Goal: Check status: Check status

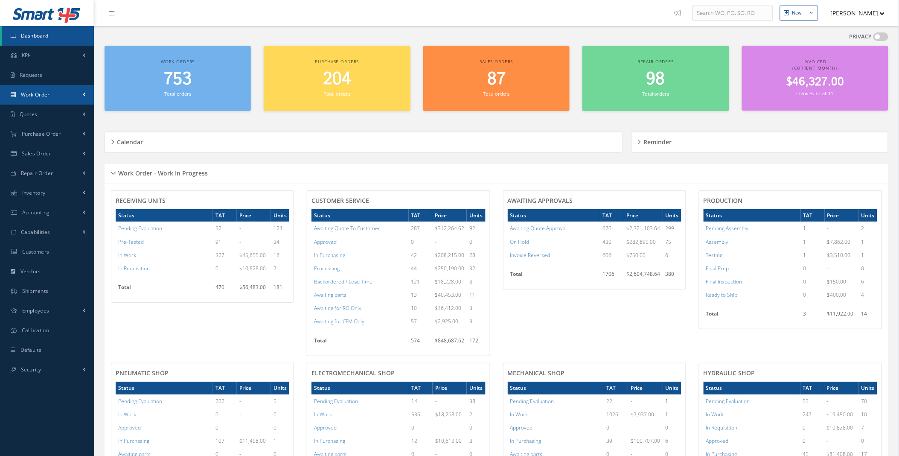
click at [84, 93] on span at bounding box center [84, 94] width 3 height 7
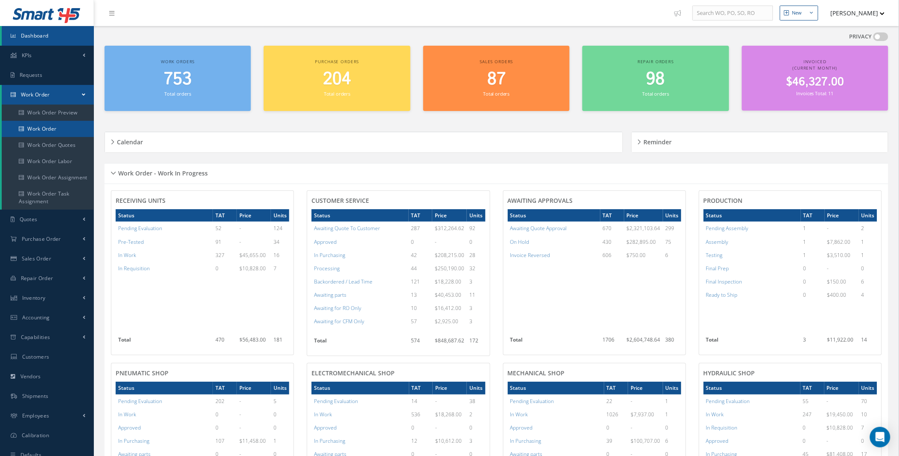
click at [44, 126] on link "Work Order" at bounding box center [48, 129] width 92 height 16
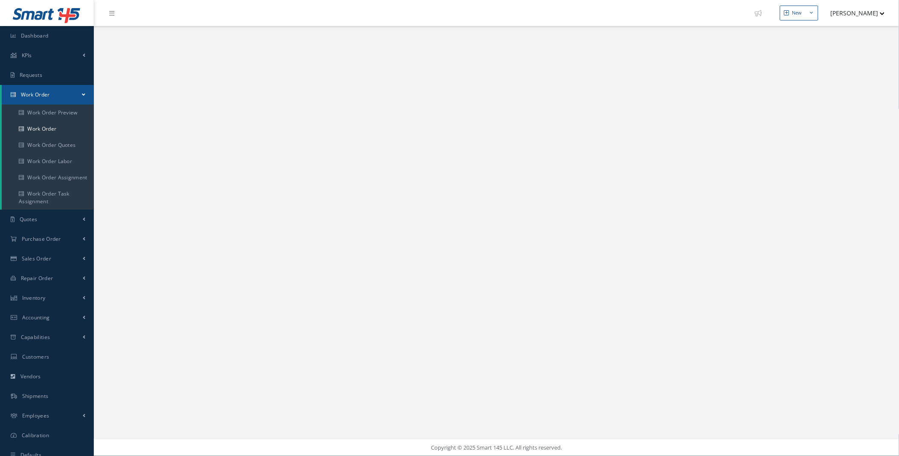
select select "25"
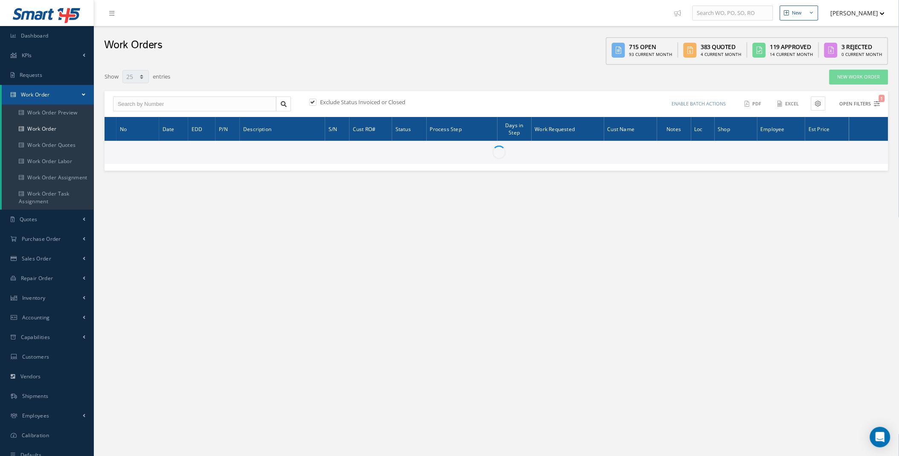
click at [856, 99] on button "Open Filters 1" at bounding box center [856, 104] width 48 height 14
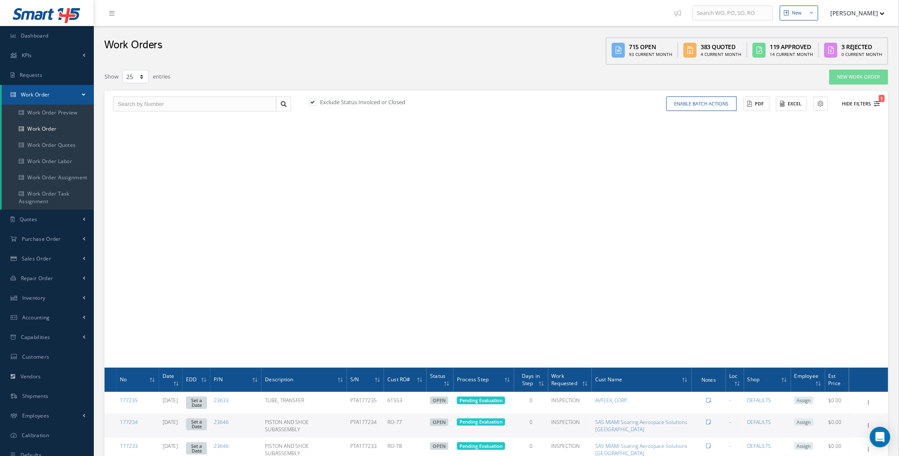
type input "All Work Request"
type input "All Work Performed"
type input "All Status"
type input "WO Part Status"
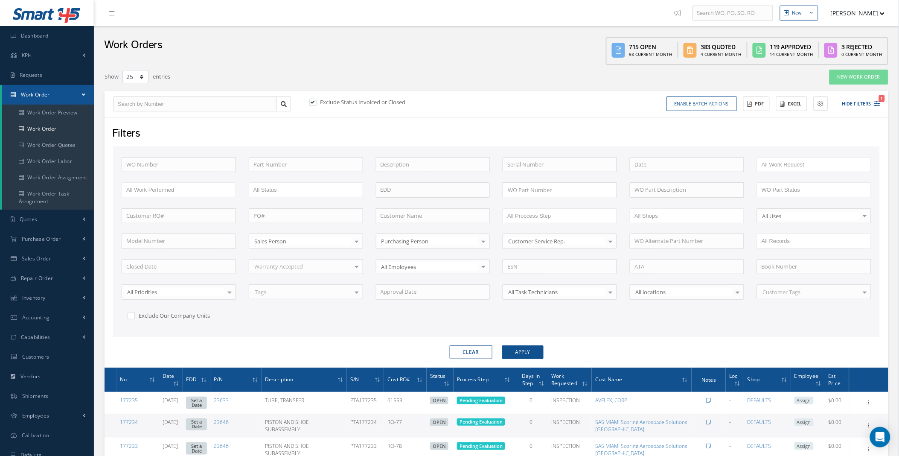
click at [316, 101] on label at bounding box center [317, 102] width 2 height 8
click at [315, 101] on input "checkbox" at bounding box center [312, 103] width 6 height 6
checkbox input "false"
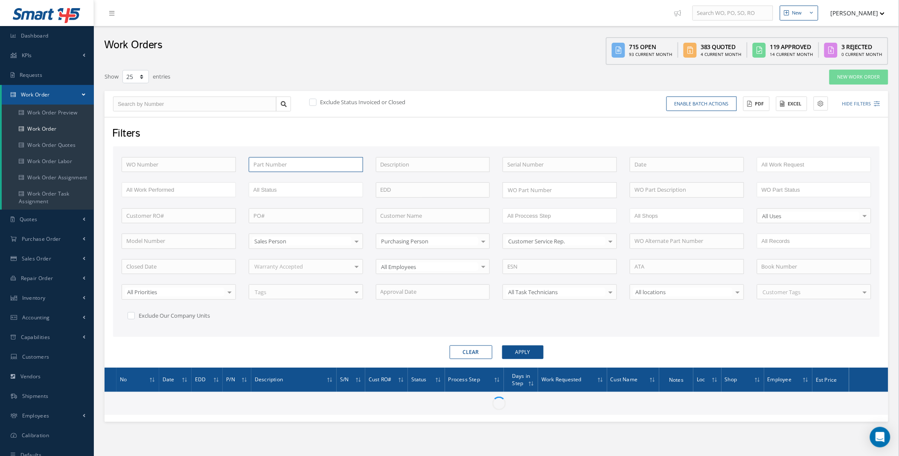
click at [276, 164] on input "text" at bounding box center [306, 164] width 114 height 15
paste input "65-44651"
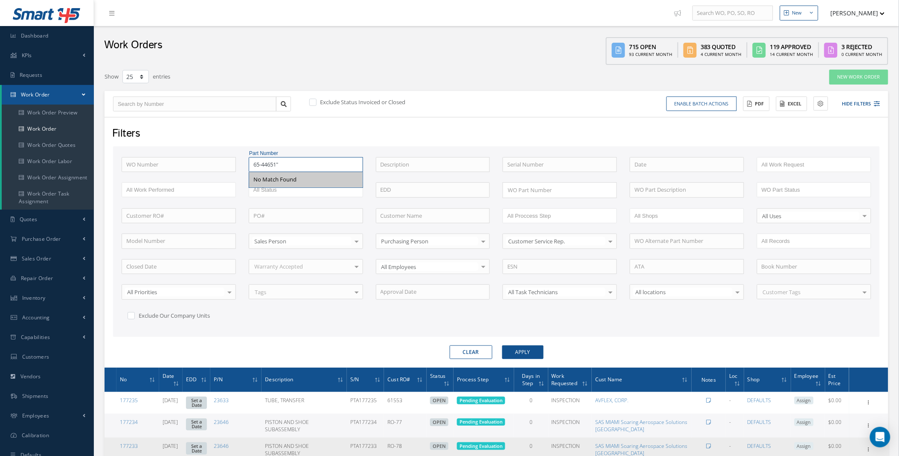
type input "65-44651""
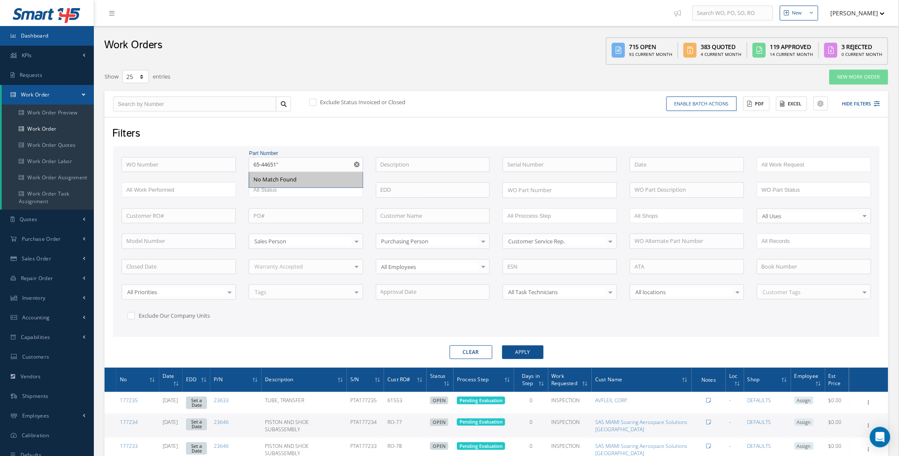
click at [48, 39] on span "Dashboard" at bounding box center [35, 35] width 28 height 7
